Goal: Communication & Community: Participate in discussion

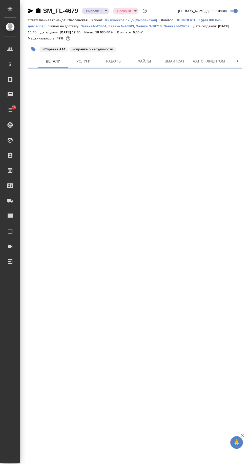
select select "RU"
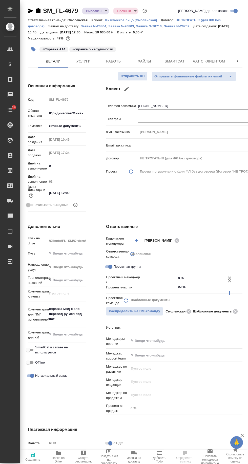
type textarea "x"
type input "Тарабановская Анастасия"
type input "Козлова Мария"
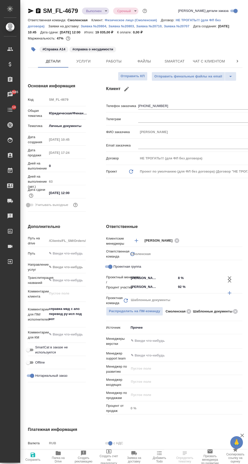
click at [211, 60] on span "Чат с клиентом" at bounding box center [209, 61] width 32 height 6
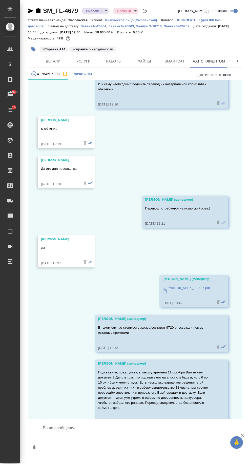
scroll to position [7102, 0]
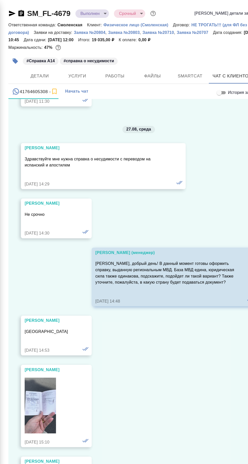
scroll to position [5230, 0]
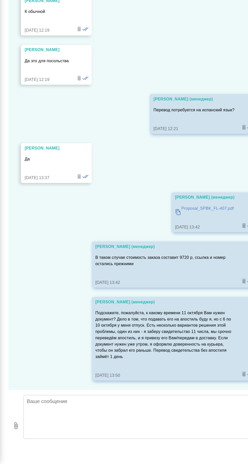
scroll to position [7102, 0]
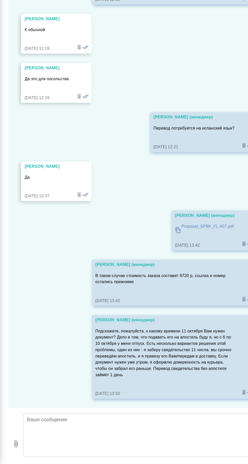
scroll to position [15, 0]
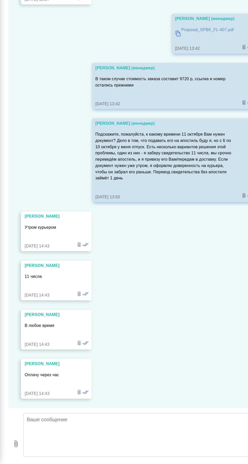
scroll to position [15, 0]
